Goal: Task Accomplishment & Management: Manage account settings

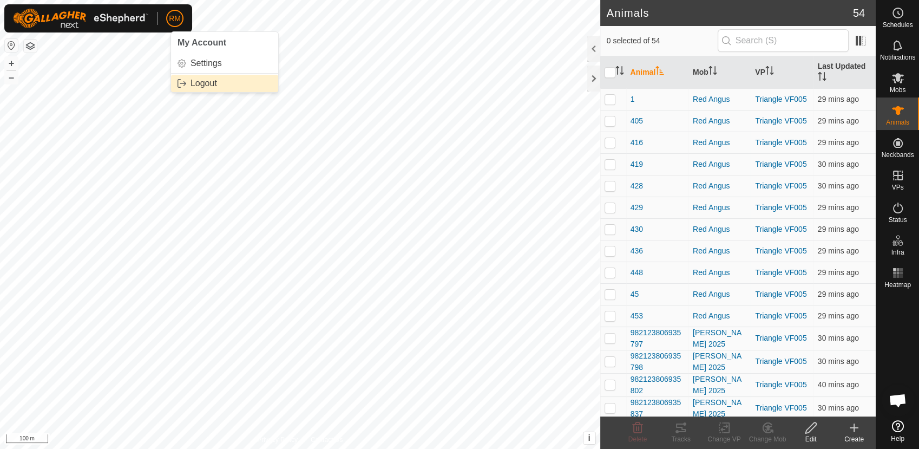
click at [209, 84] on link "Logout" at bounding box center [224, 83] width 107 height 17
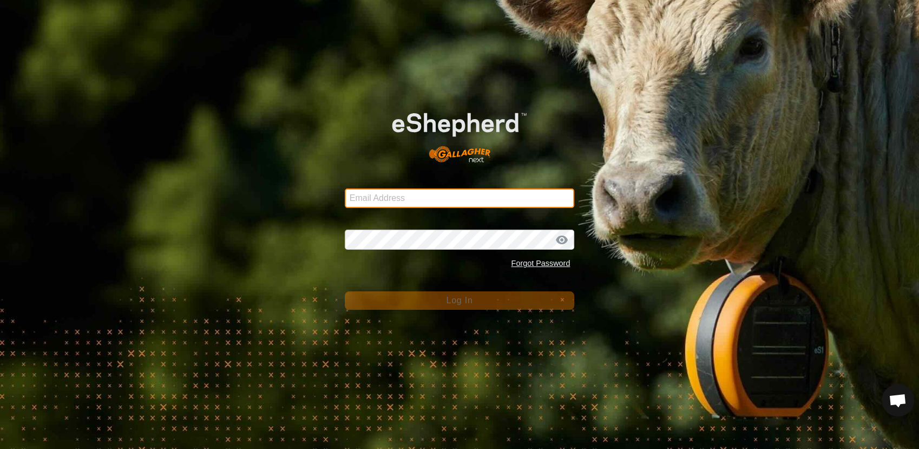
type input "[EMAIL_ADDRESS][DOMAIN_NAME]"
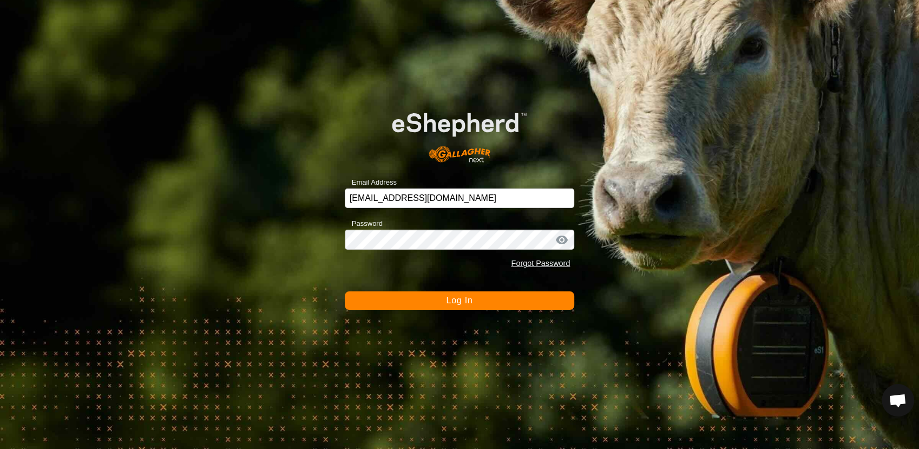
click at [426, 299] on button "Log In" at bounding box center [460, 300] width 230 height 18
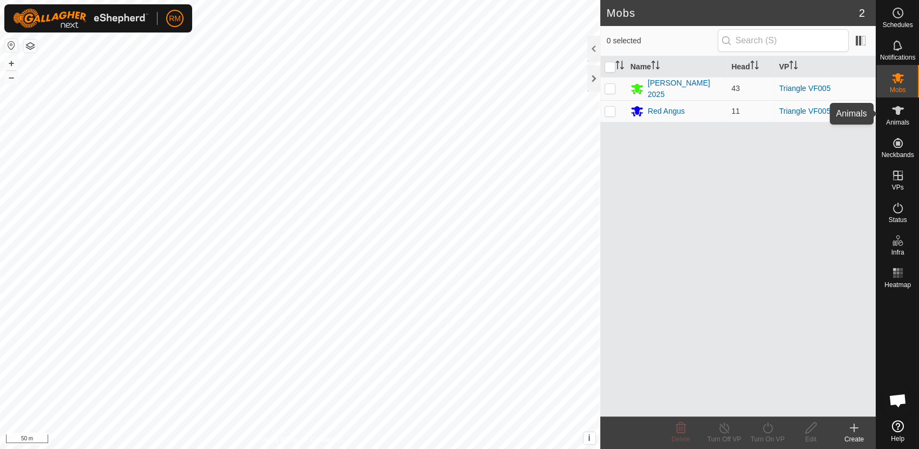
click at [897, 115] on icon at bounding box center [898, 110] width 13 height 13
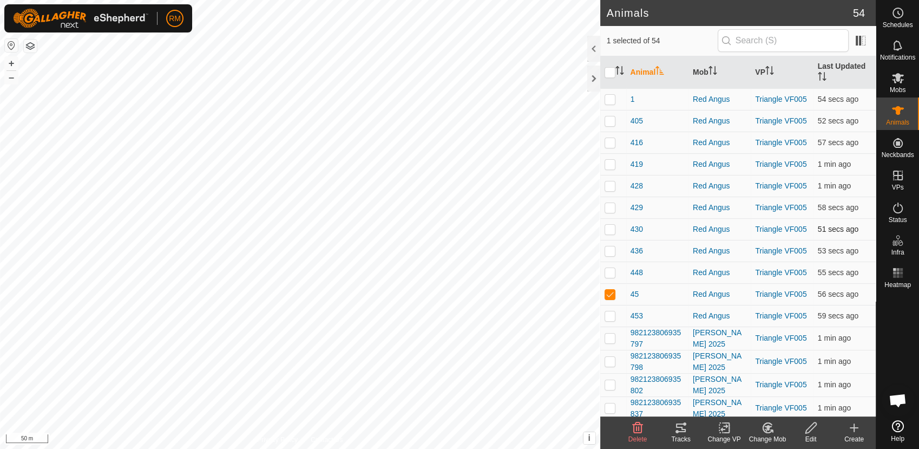
checkbox input "false"
